Goal: Navigation & Orientation: Find specific page/section

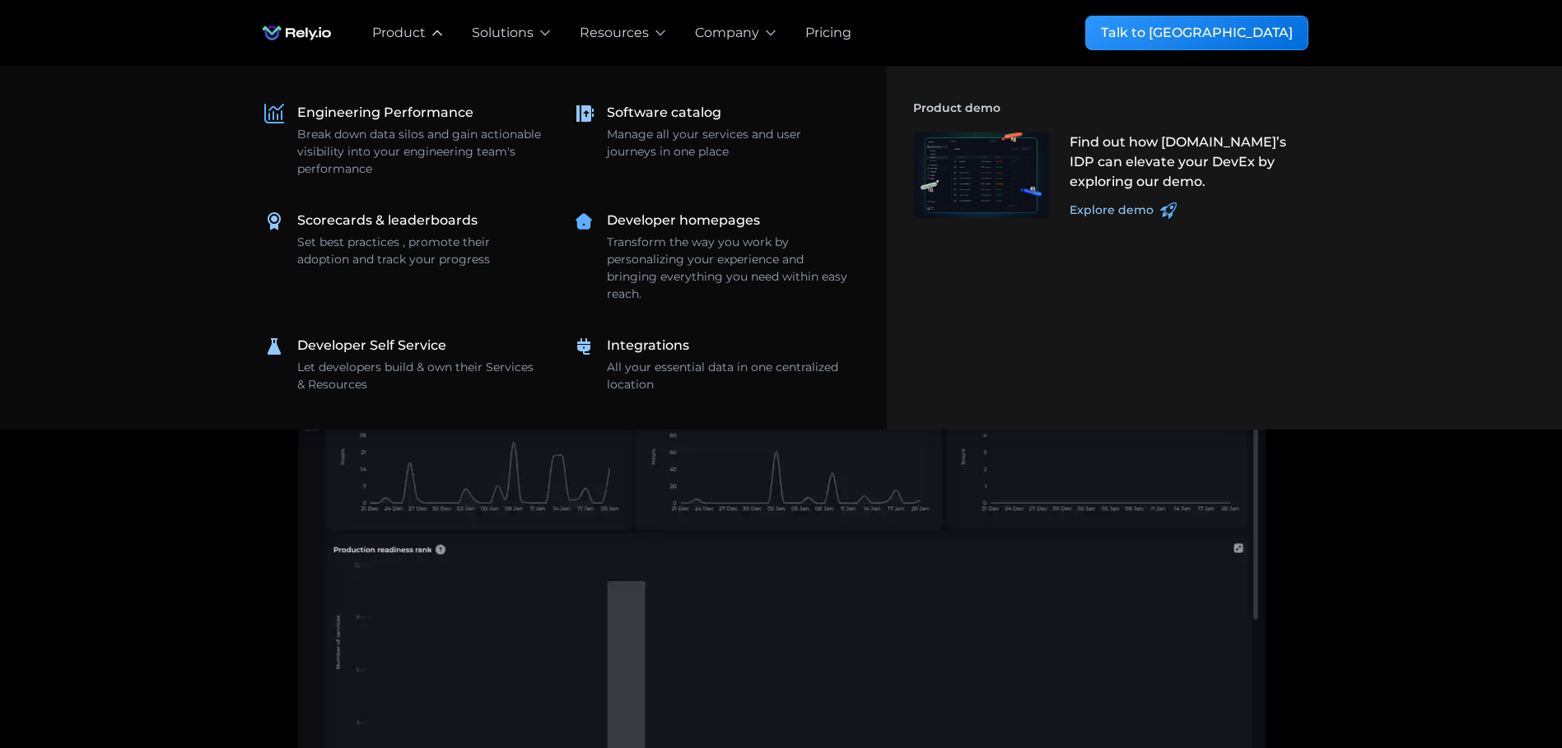
click at [444, 35] on icon at bounding box center [437, 33] width 16 height 16
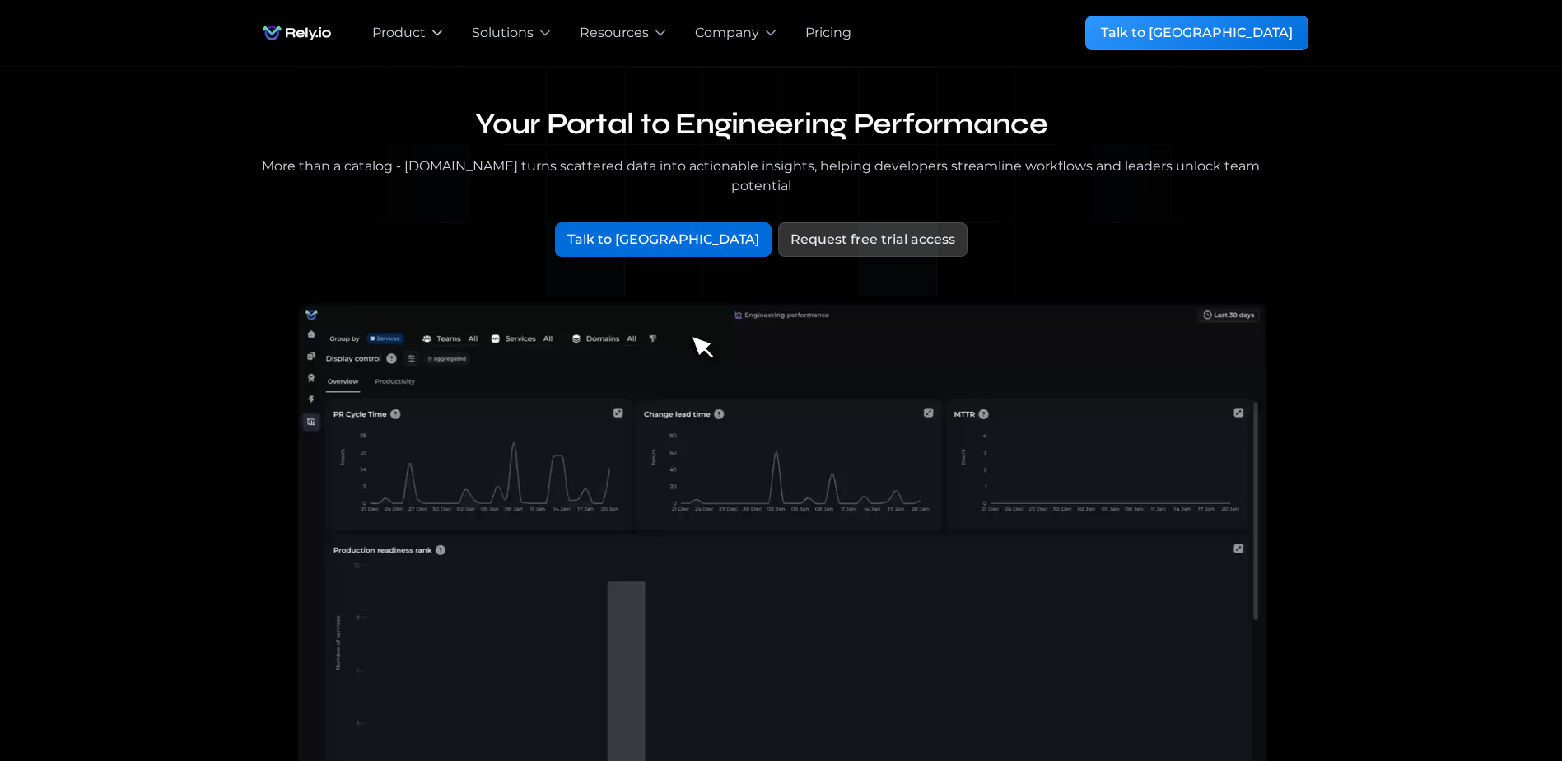
click at [444, 35] on icon at bounding box center [437, 33] width 16 height 16
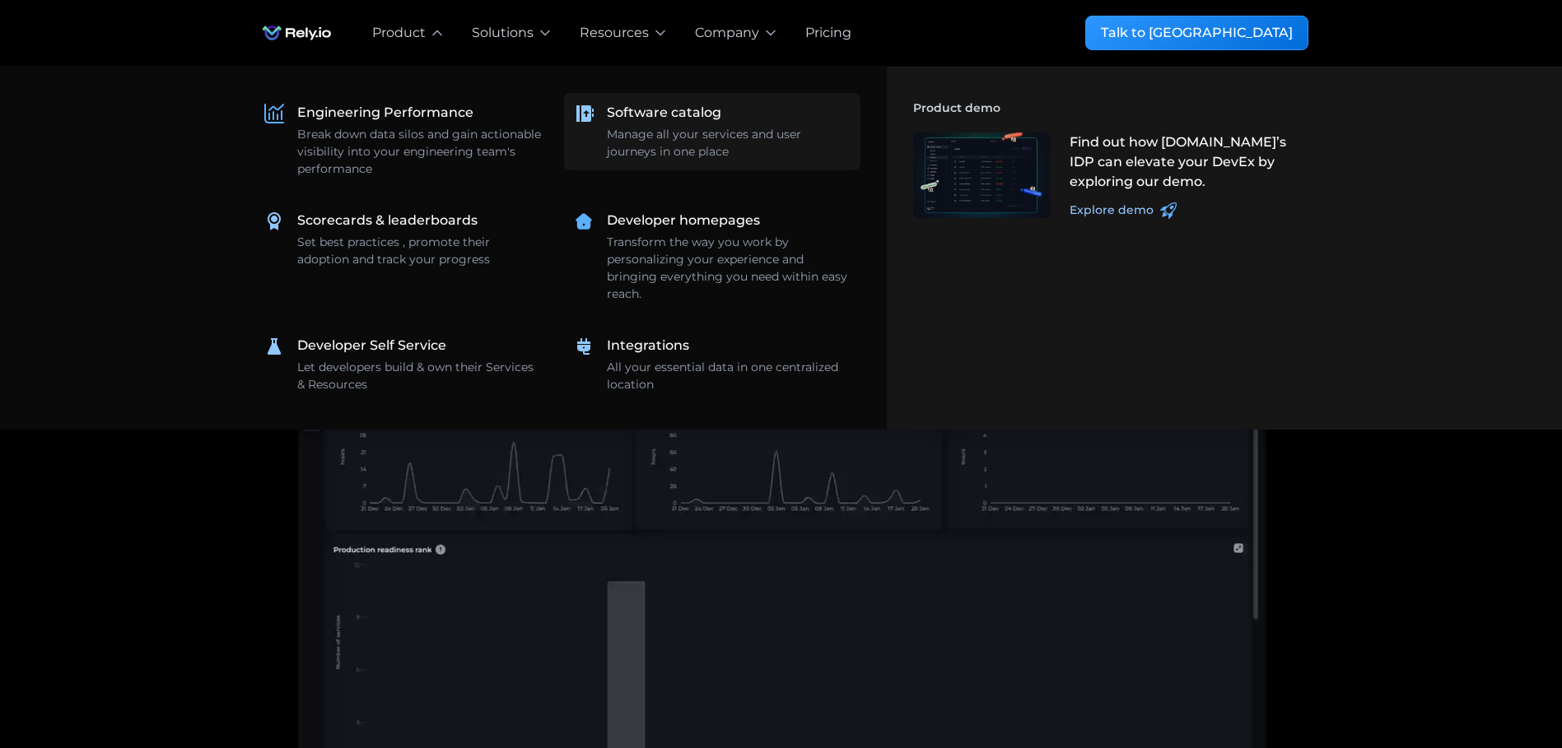
click at [675, 108] on div "Software catalog" at bounding box center [664, 113] width 114 height 20
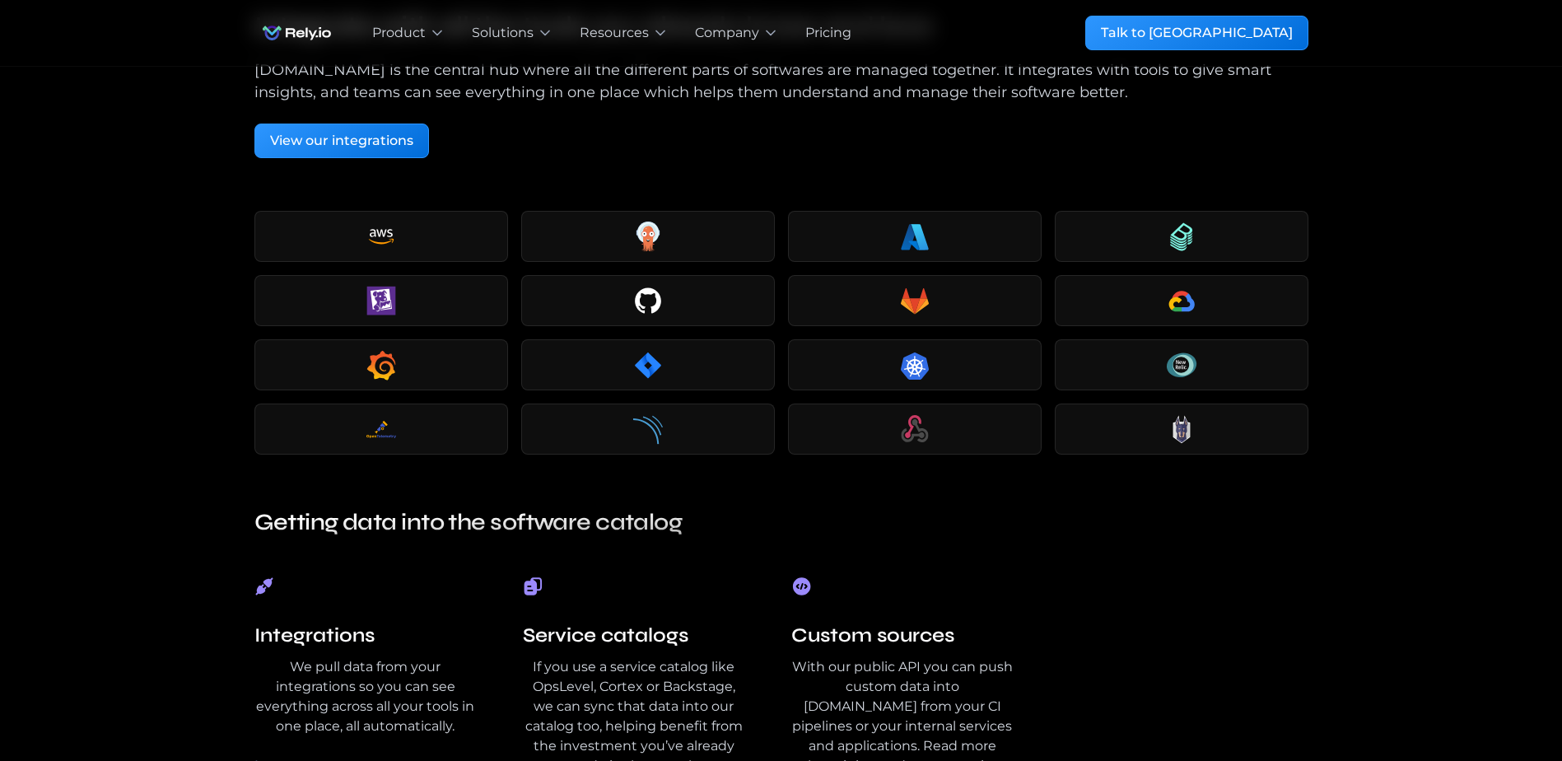
scroll to position [3129, 0]
